Goal: Navigation & Orientation: Find specific page/section

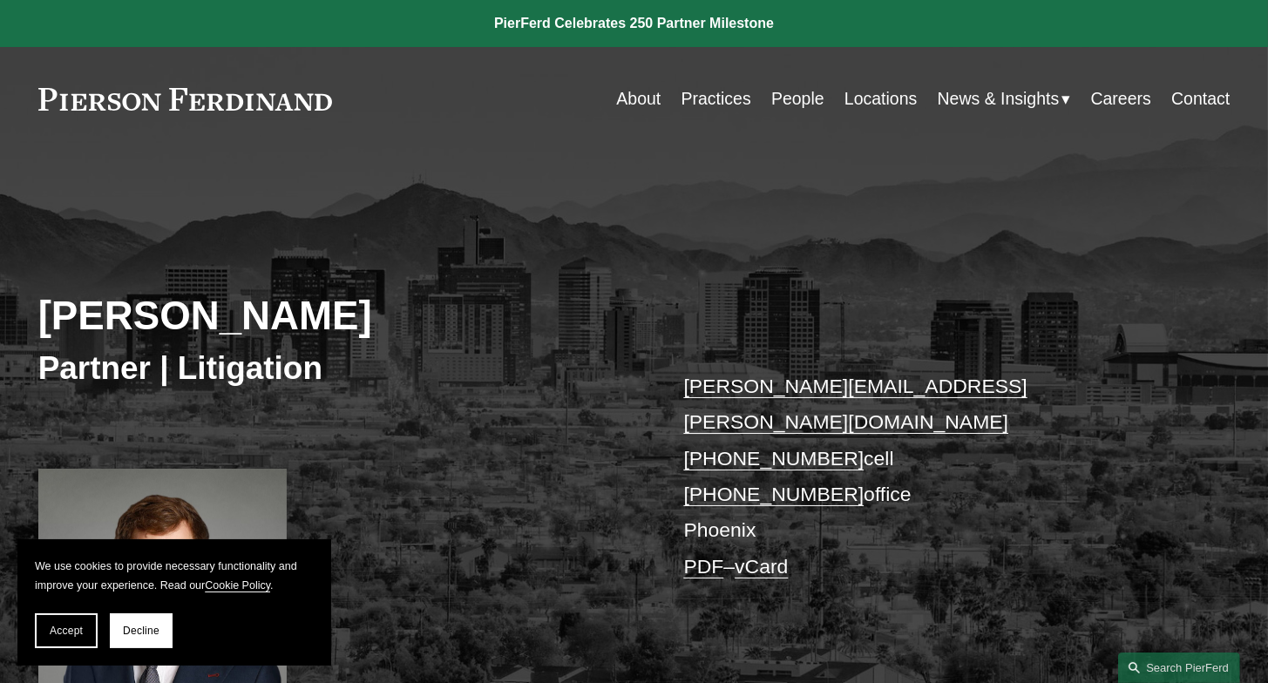
click at [635, 100] on link "About" at bounding box center [638, 99] width 44 height 34
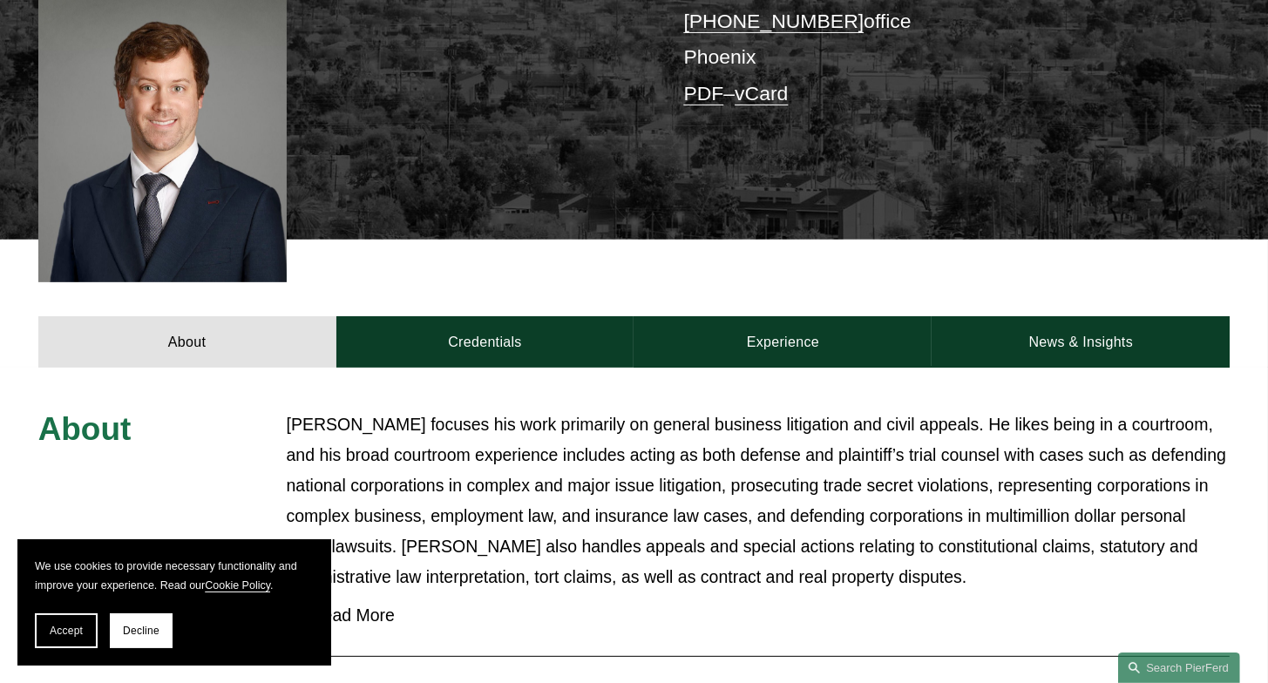
scroll to position [489, 0]
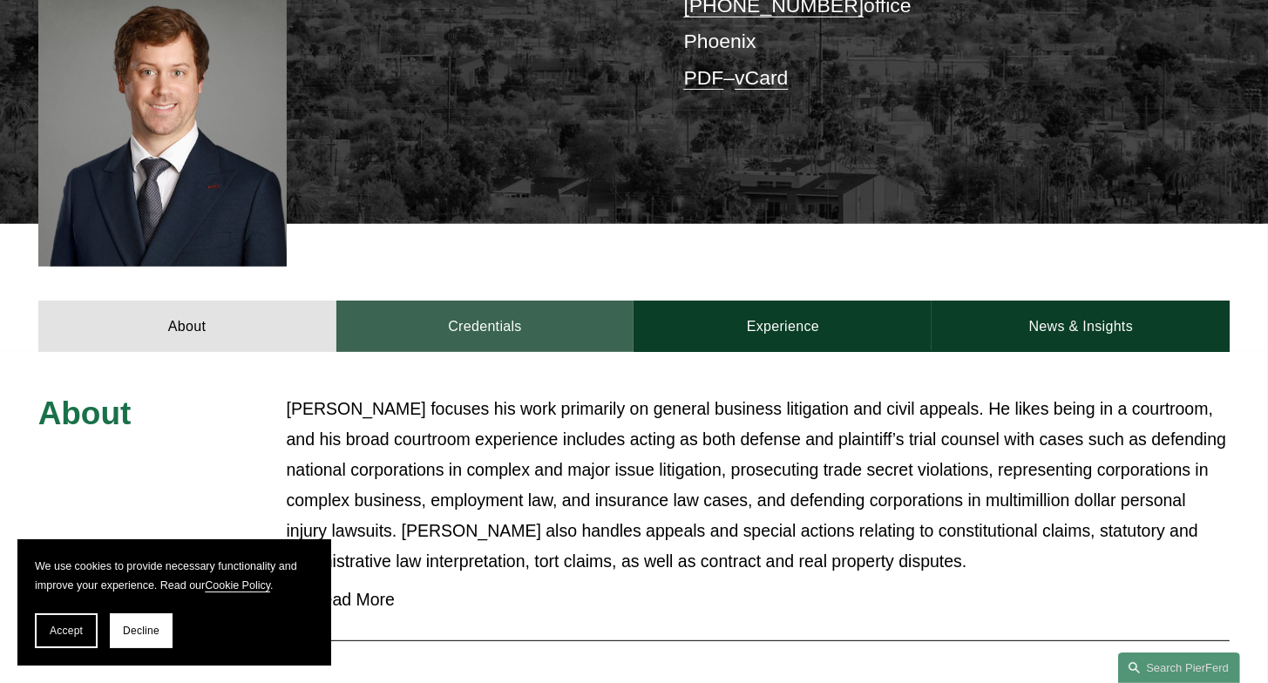
click at [478, 301] on link "Credentials" at bounding box center [485, 326] width 298 height 51
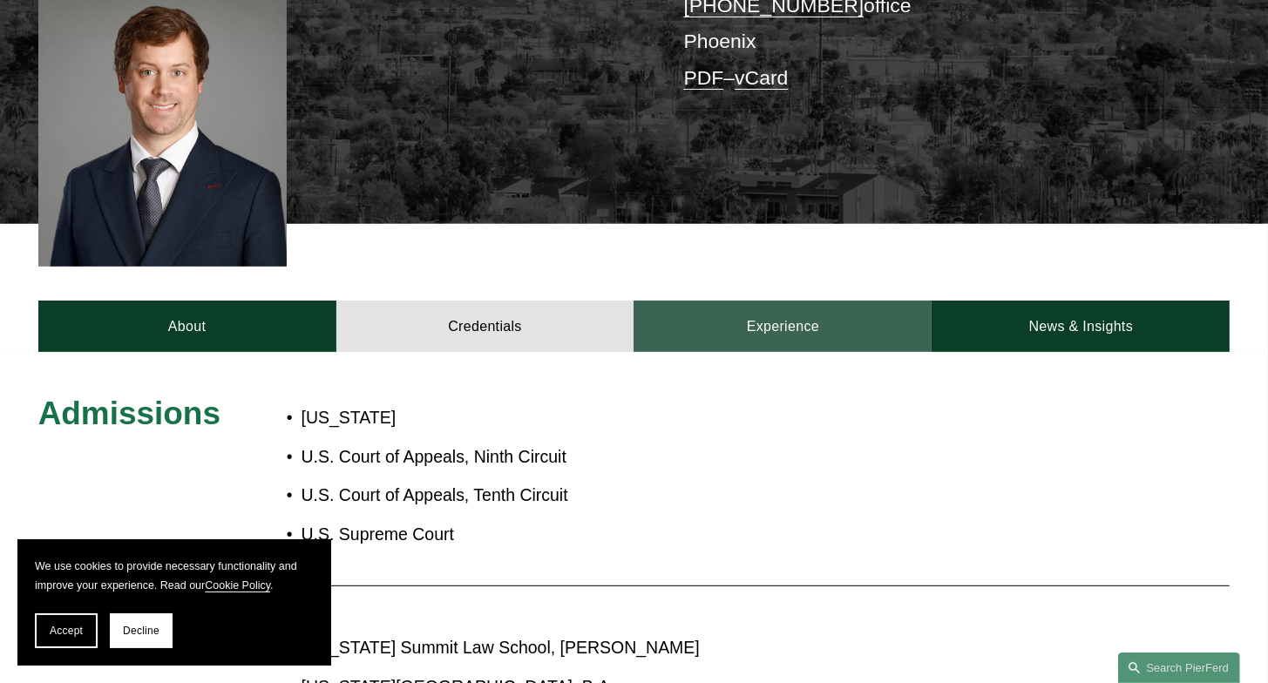
click at [817, 310] on link "Experience" at bounding box center [783, 326] width 298 height 51
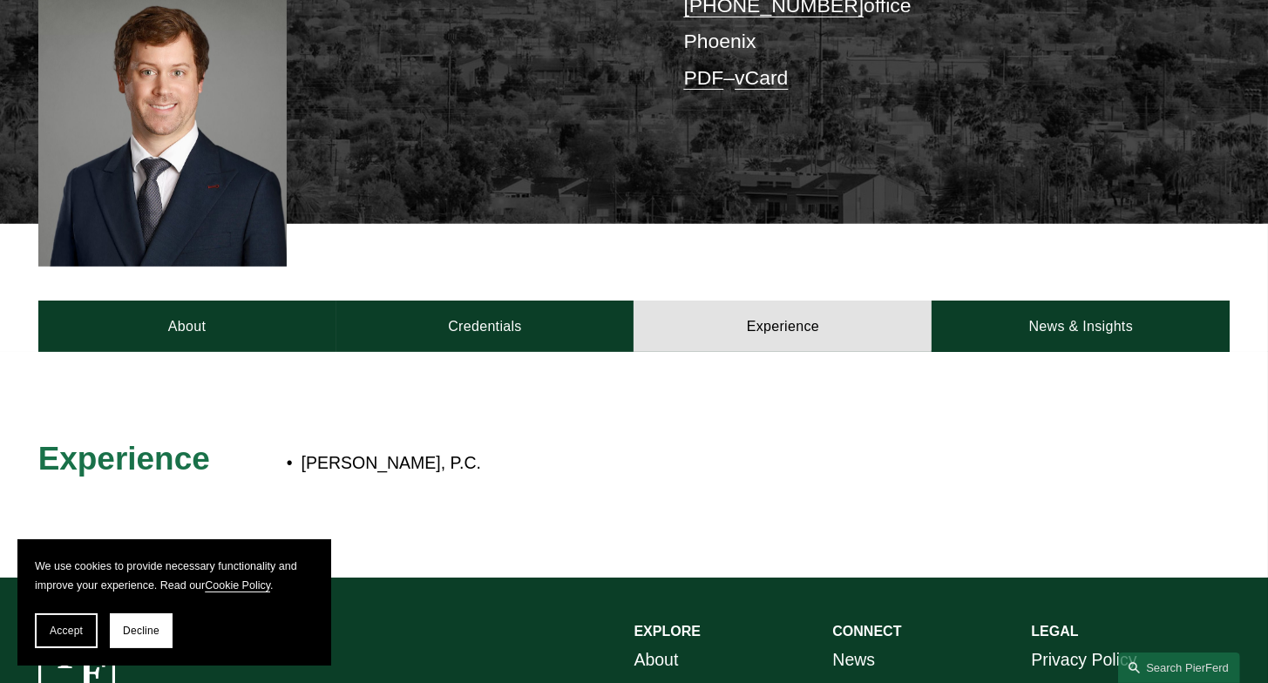
scroll to position [429, 0]
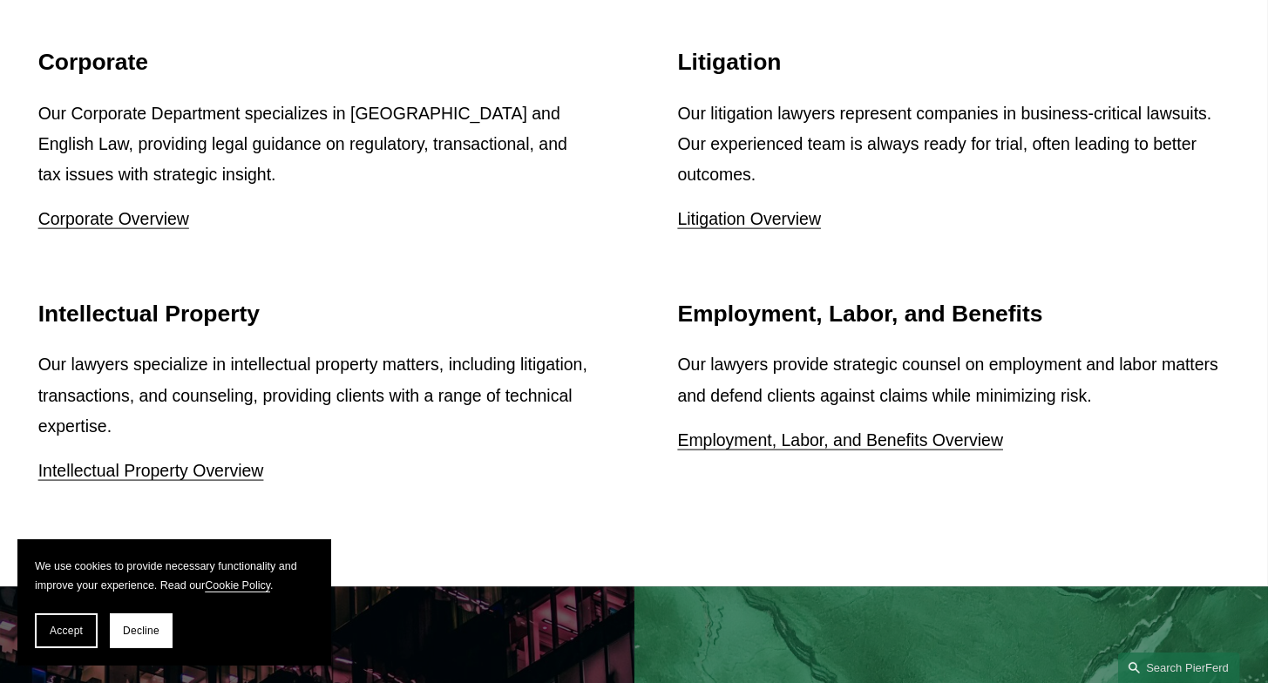
scroll to position [2265, 0]
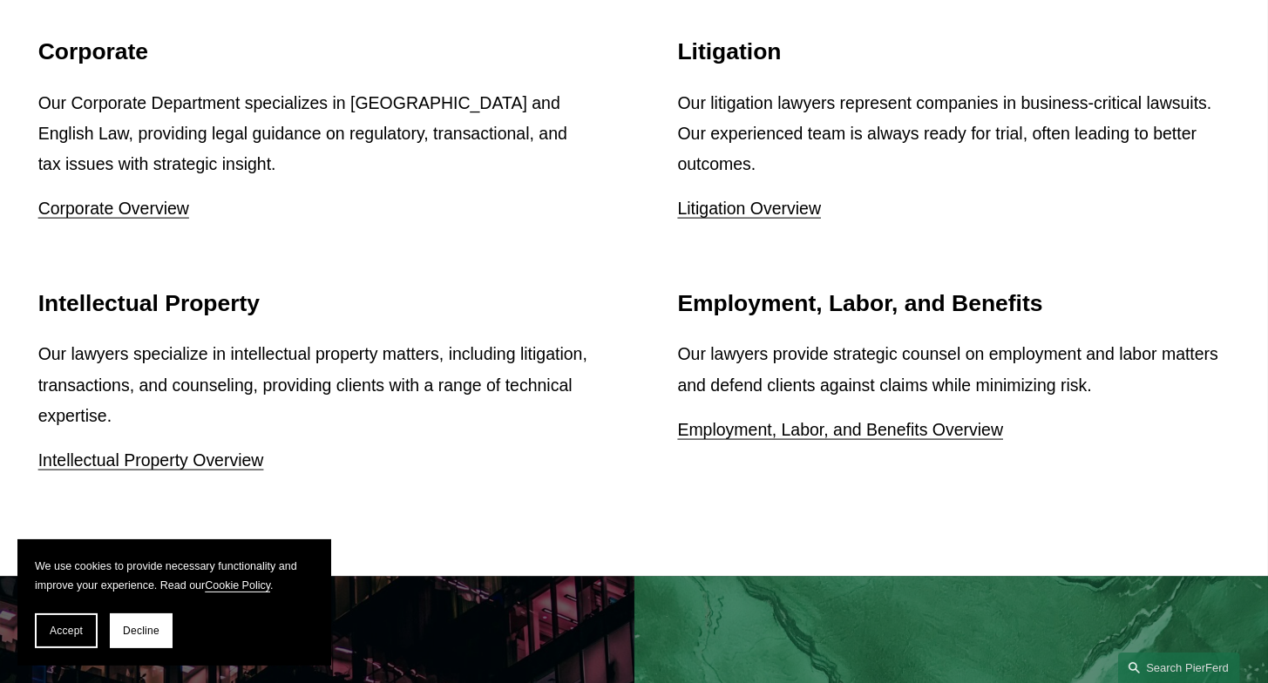
click at [750, 218] on link "Litigation Overview" at bounding box center [750, 208] width 144 height 19
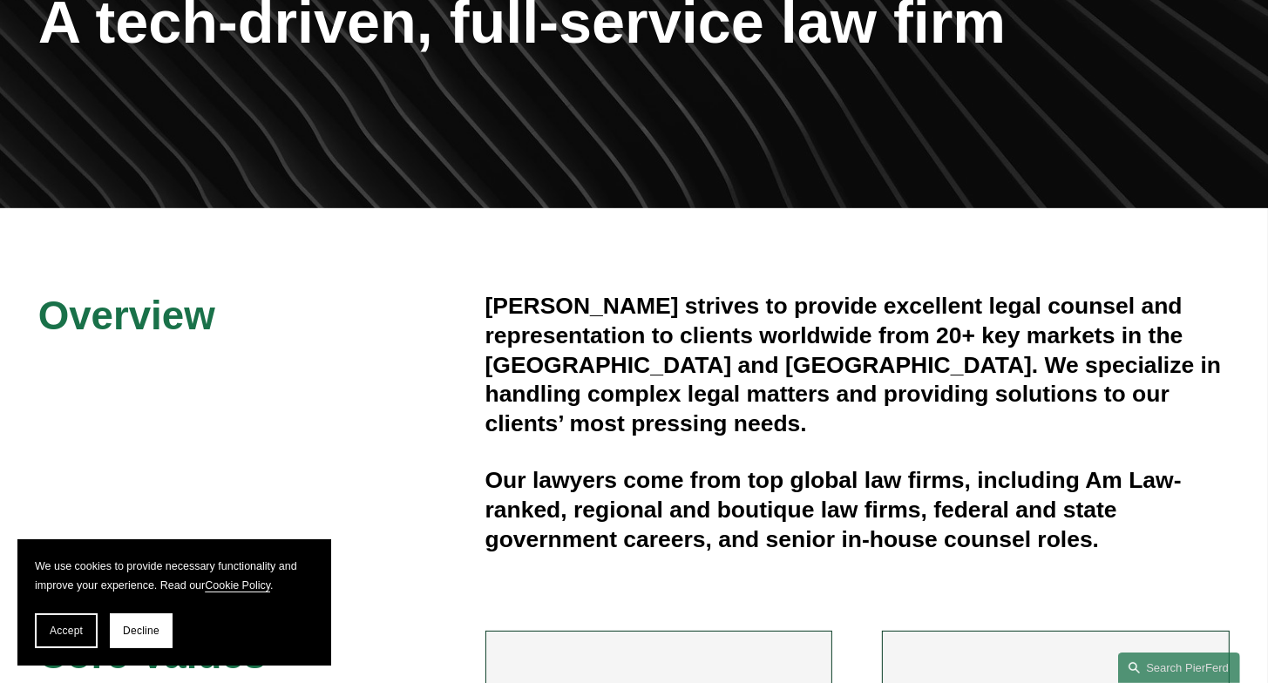
scroll to position [295, 0]
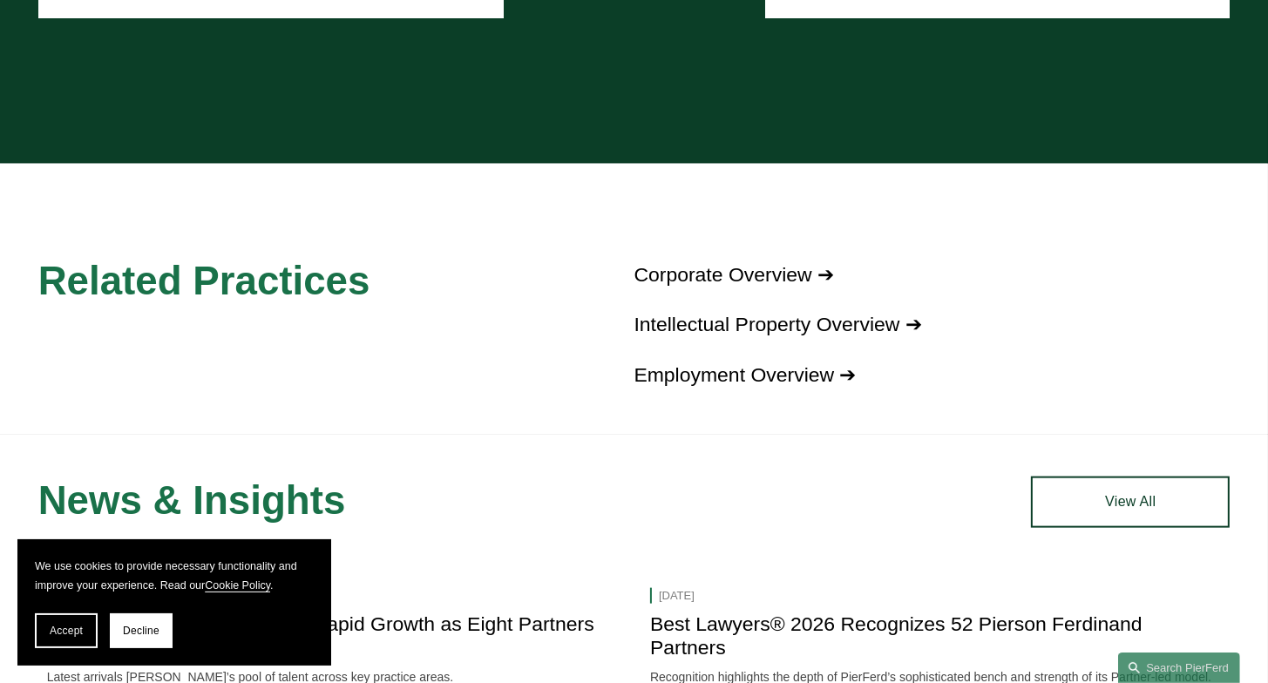
scroll to position [1904, 0]
